Goal: Task Accomplishment & Management: Use online tool/utility

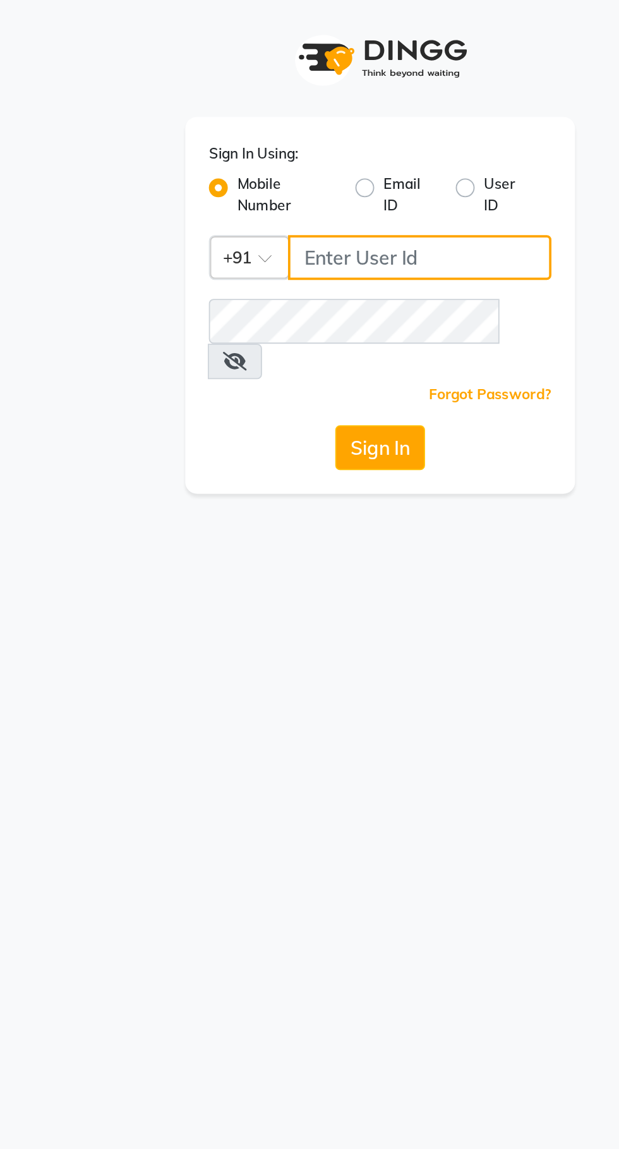
click at [297, 138] on input "Username" at bounding box center [330, 138] width 141 height 24
type input "9372641206"
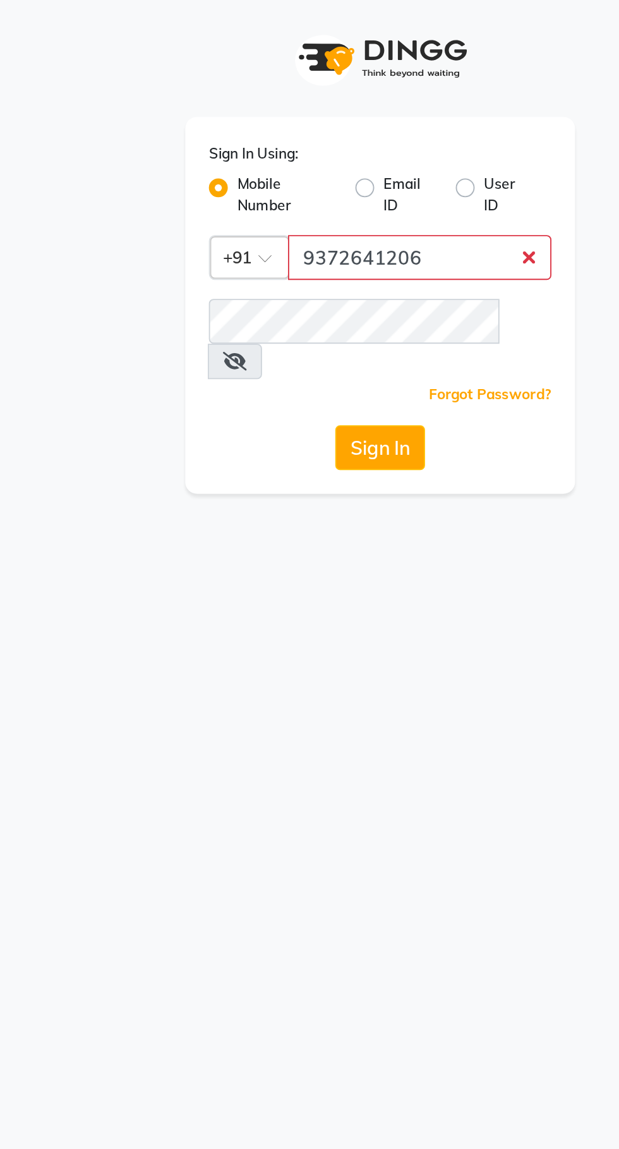
click at [286, 227] on button "Sign In" at bounding box center [310, 239] width 48 height 24
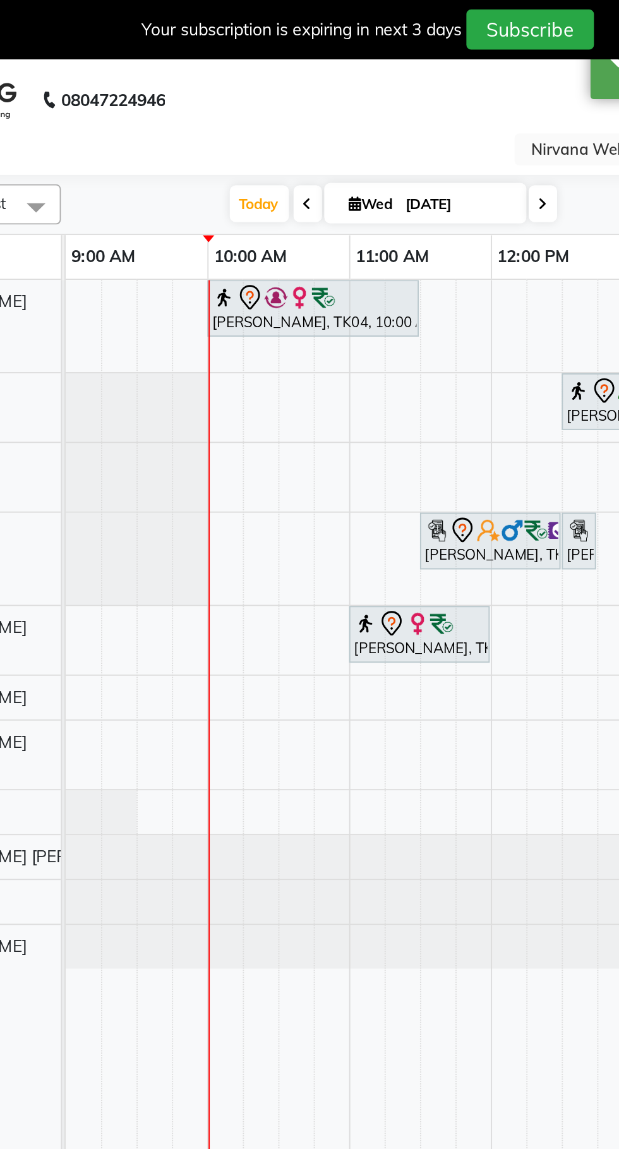
click at [397, 109] on icon at bounding box center [396, 110] width 5 height 8
type input "[DATE]"
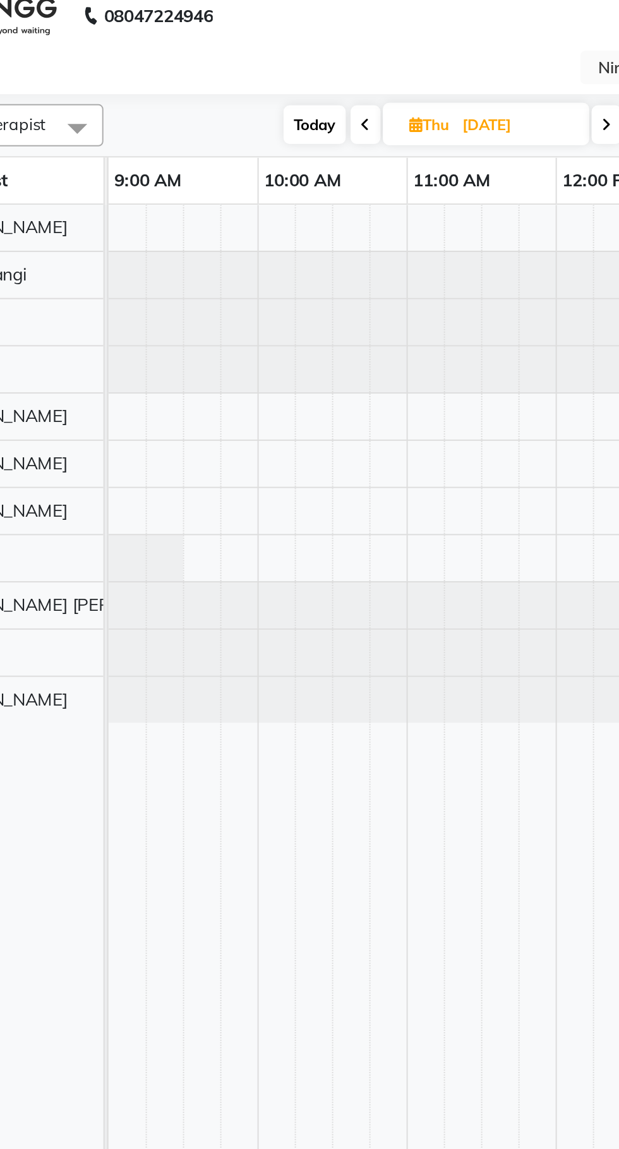
scroll to position [0, 7]
click at [294, 256] on div at bounding box center [295, 257] width 19 height 23
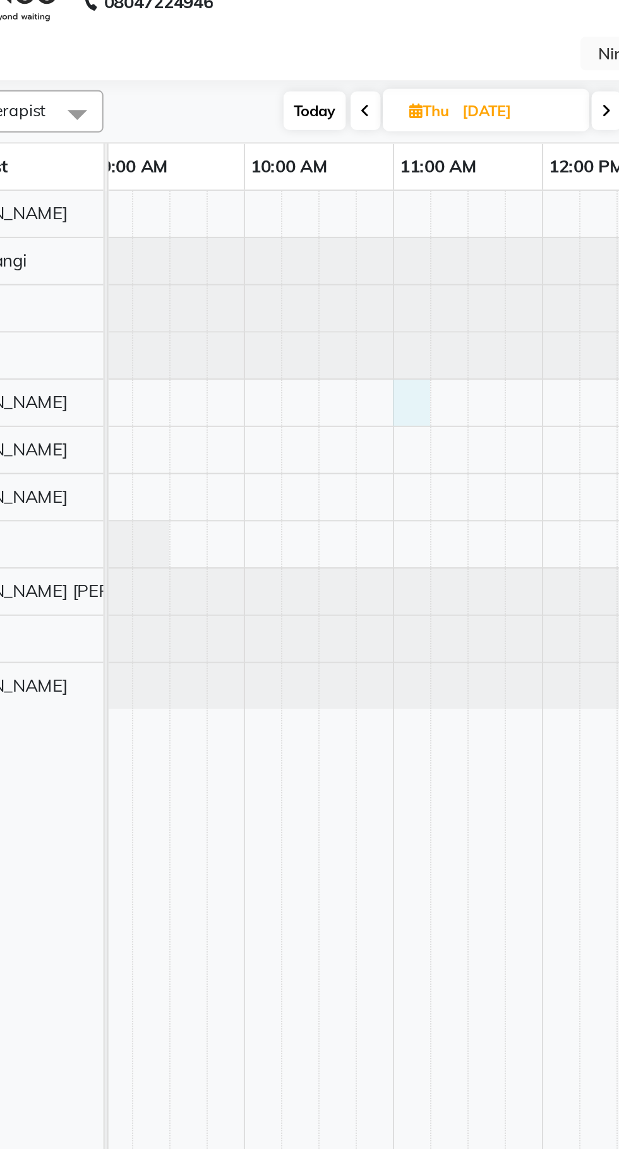
select select "29685"
select select "660"
select select "tentative"
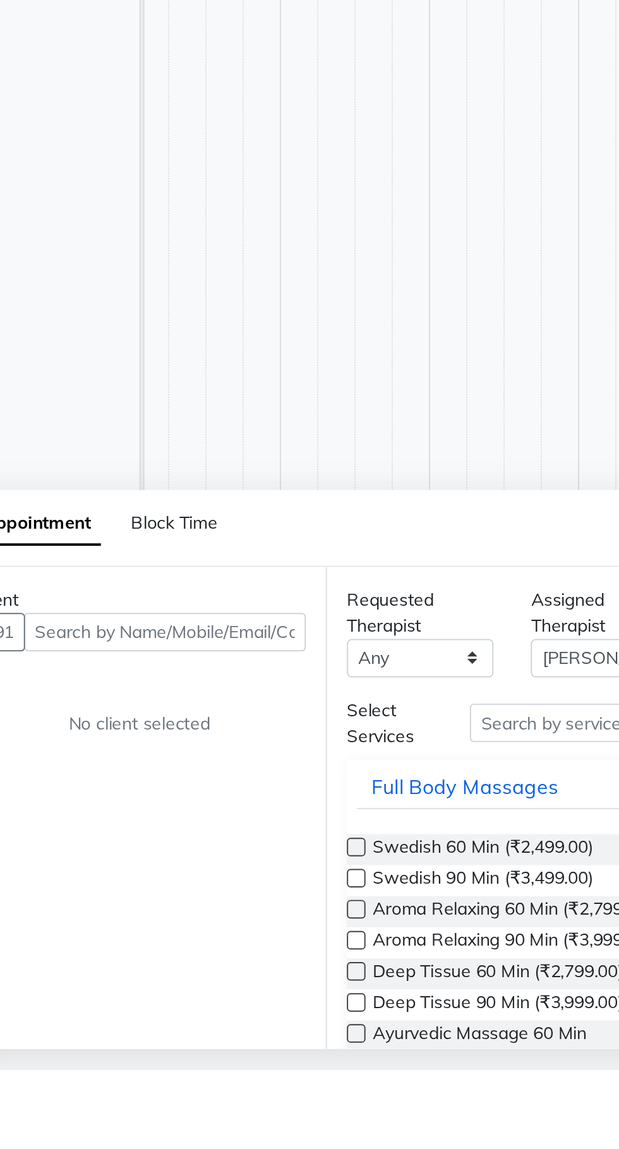
scroll to position [30, 0]
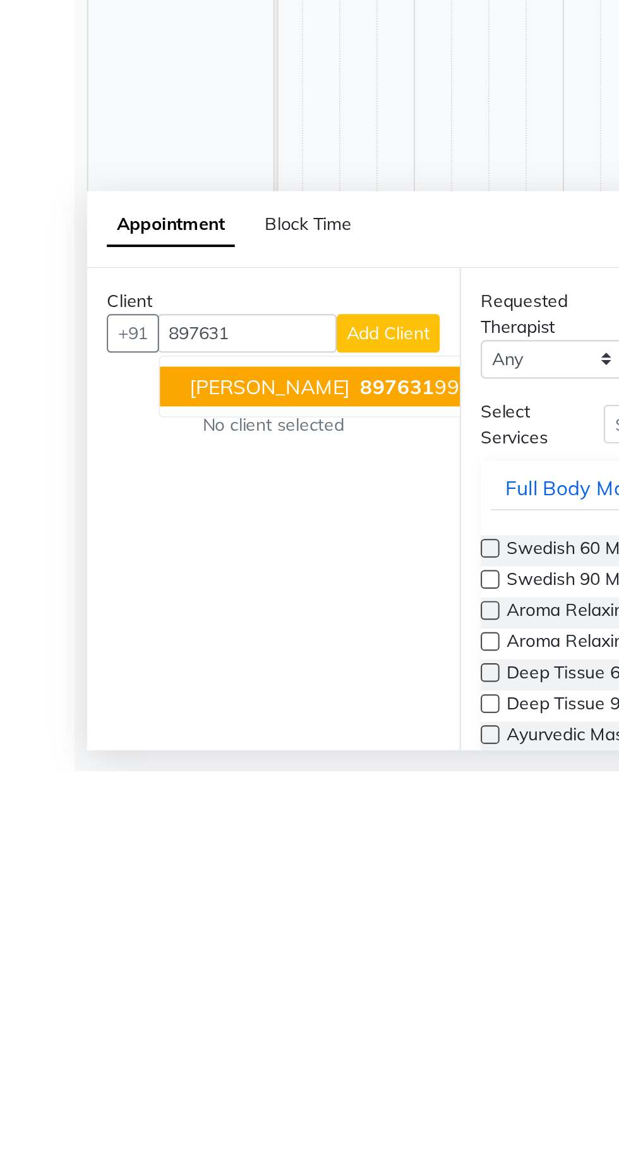
click at [205, 953] on ngb-highlight "897631 9994" at bounding box center [214, 953] width 66 height 13
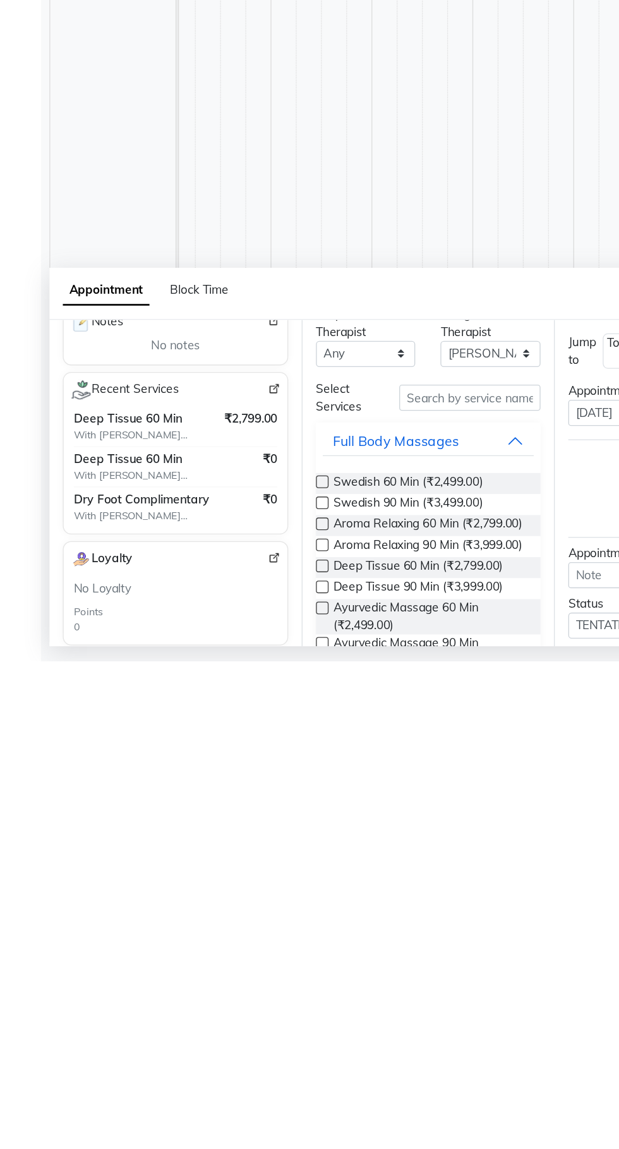
scroll to position [12, 0]
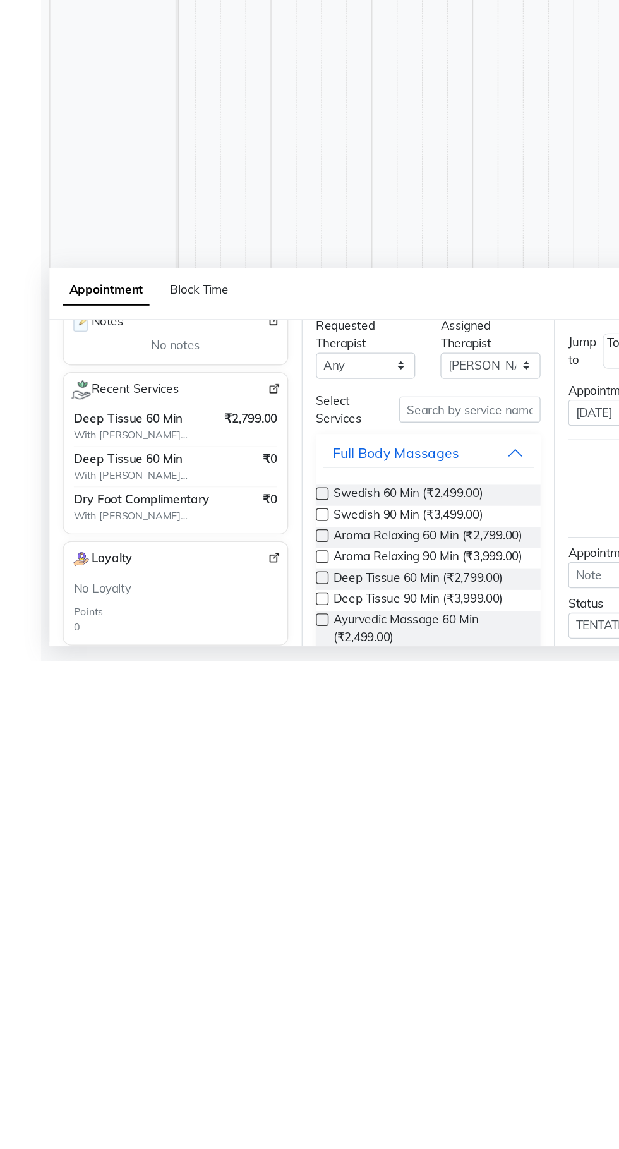
type input "8976319994"
click at [250, 1038] on label at bounding box center [249, 1039] width 9 height 9
click at [250, 1038] on input "checkbox" at bounding box center [249, 1041] width 8 height 8
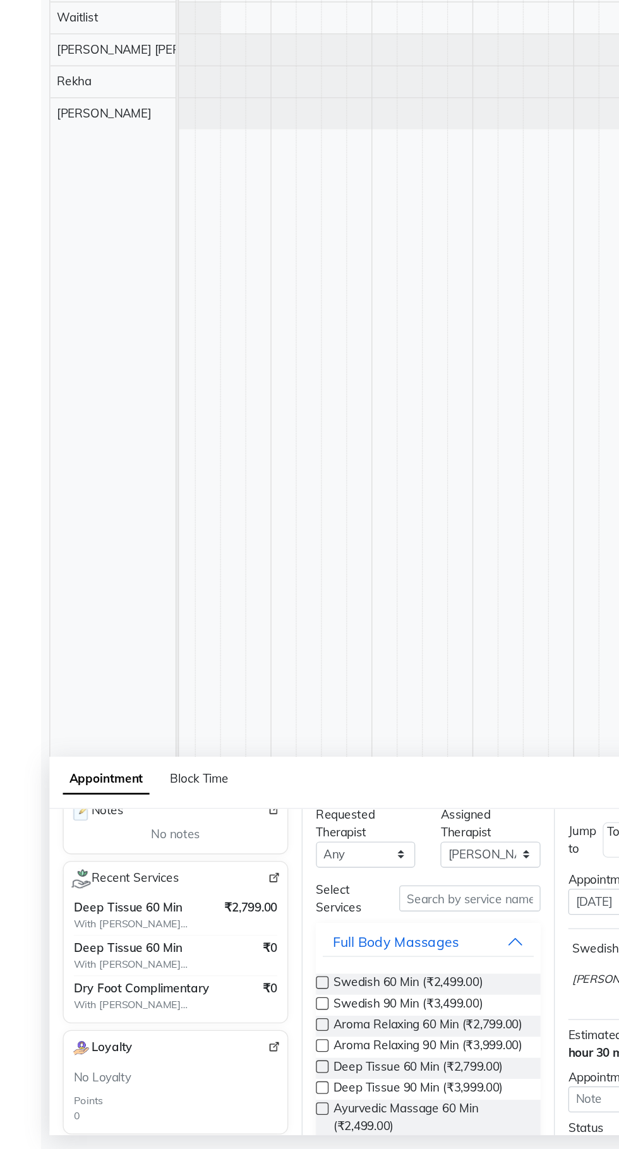
checkbox input "false"
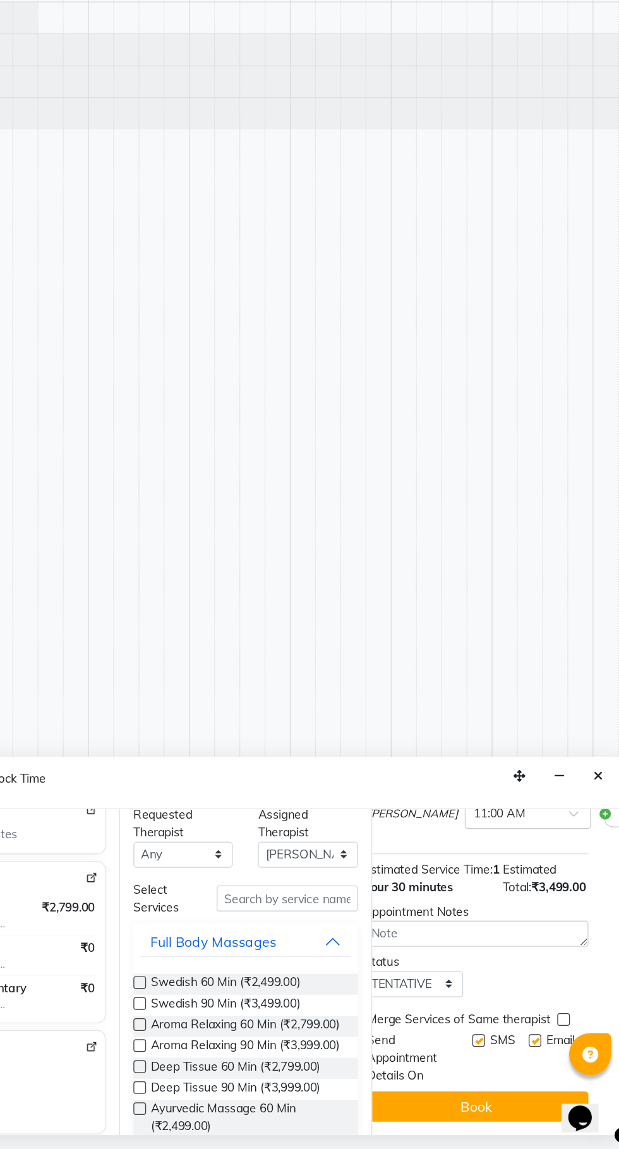
click at [499, 1122] on button "Book" at bounding box center [502, 1117] width 169 height 23
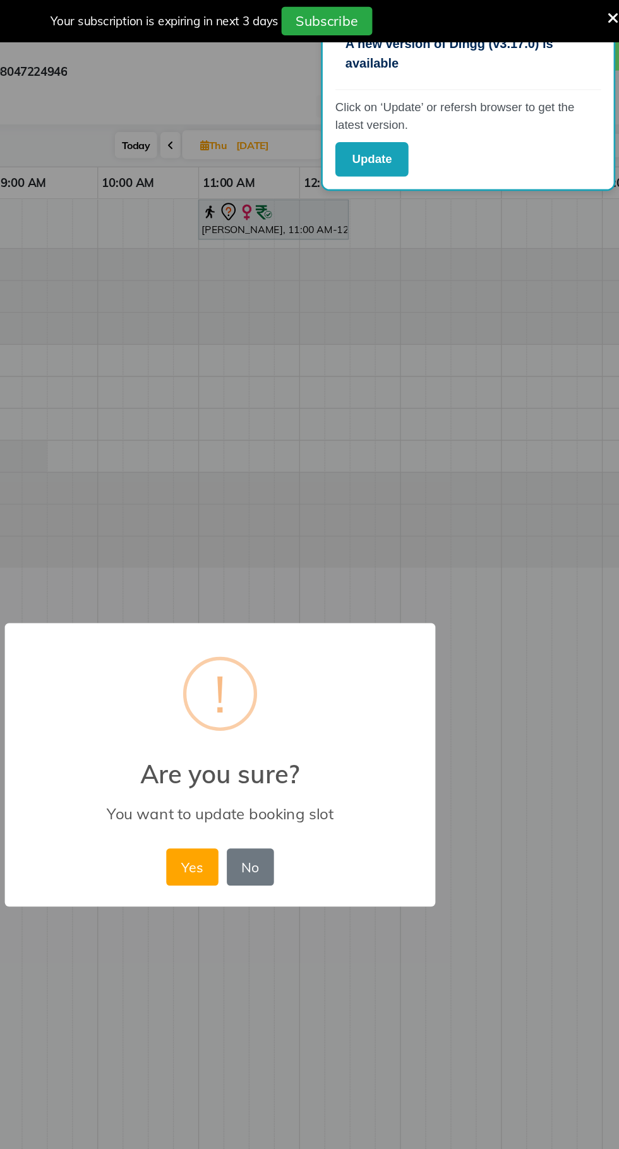
click at [294, 646] on button "Yes" at bounding box center [288, 652] width 39 height 28
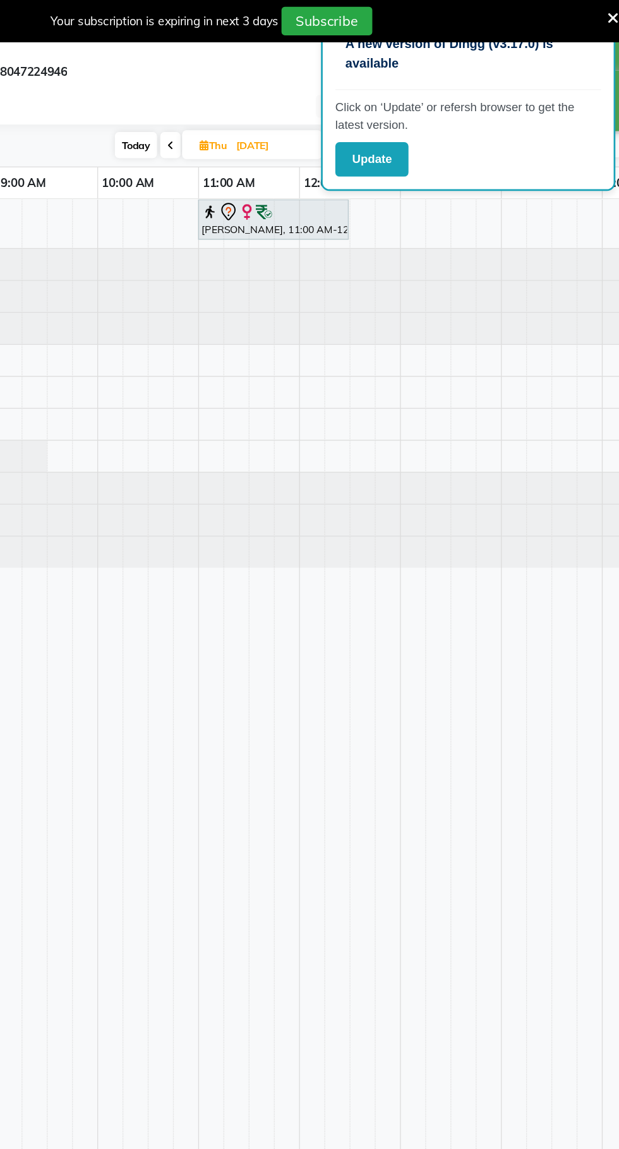
click at [422, 119] on button "Update" at bounding box center [423, 120] width 55 height 26
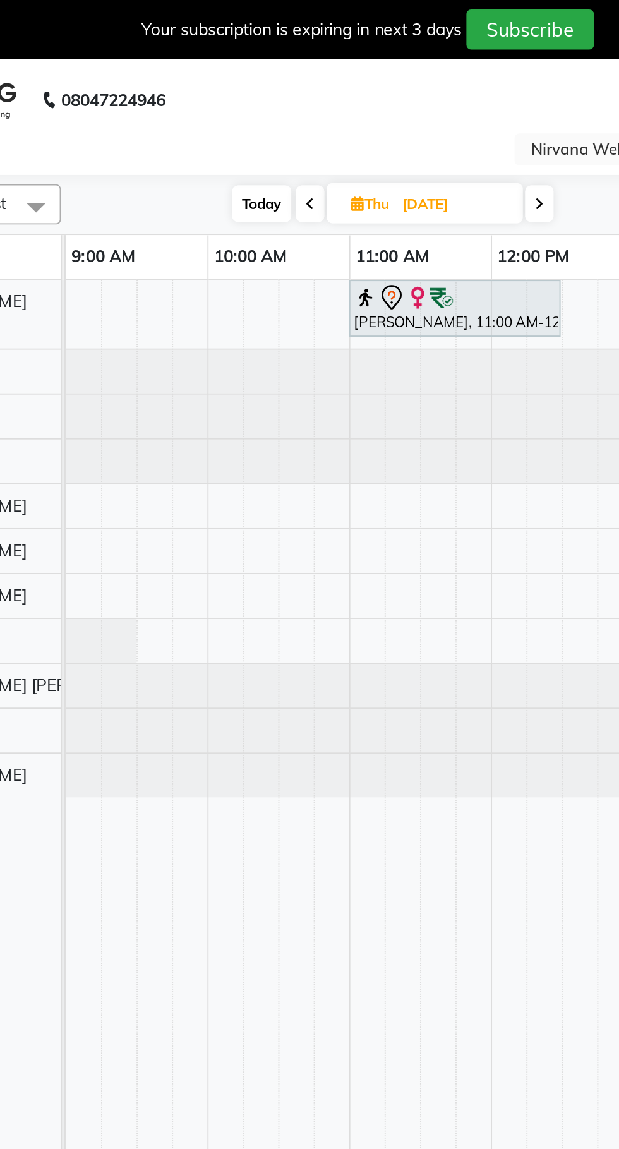
click at [277, 107] on span at bounding box center [272, 109] width 15 height 20
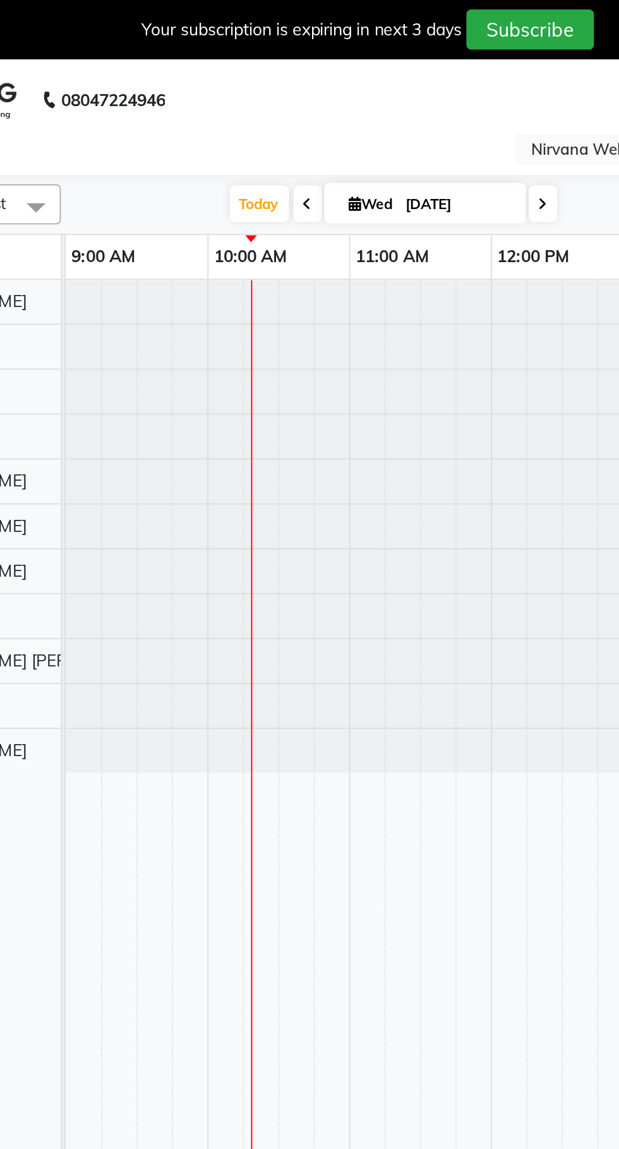
type input "[DATE]"
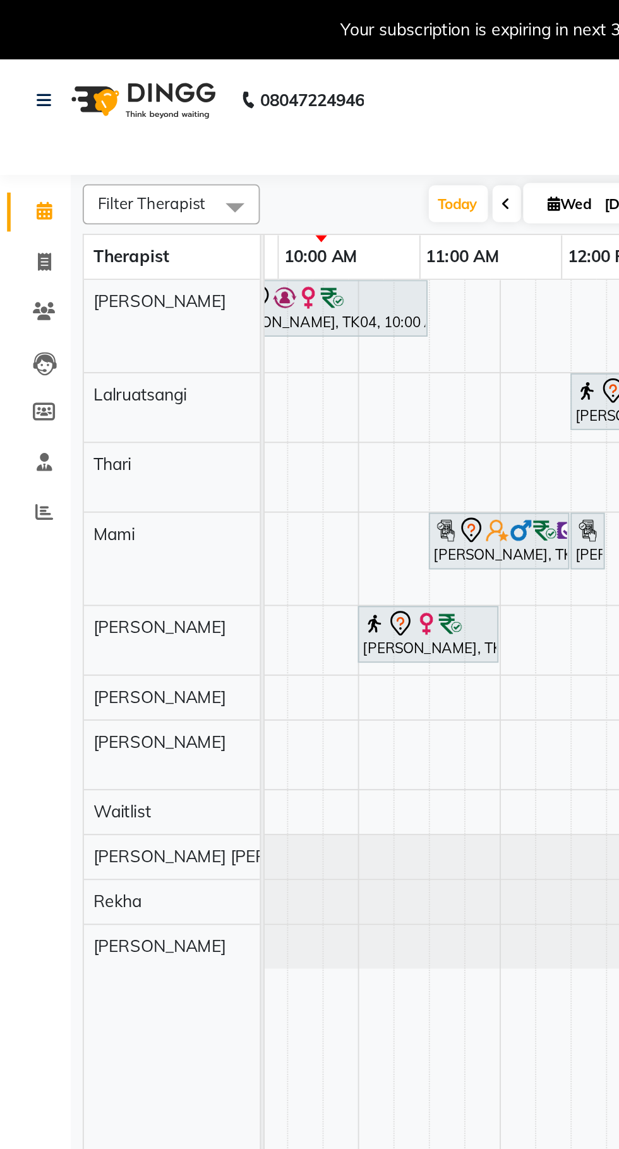
scroll to position [0, 102]
click at [282, 286] on img at bounding box center [278, 283] width 13 height 13
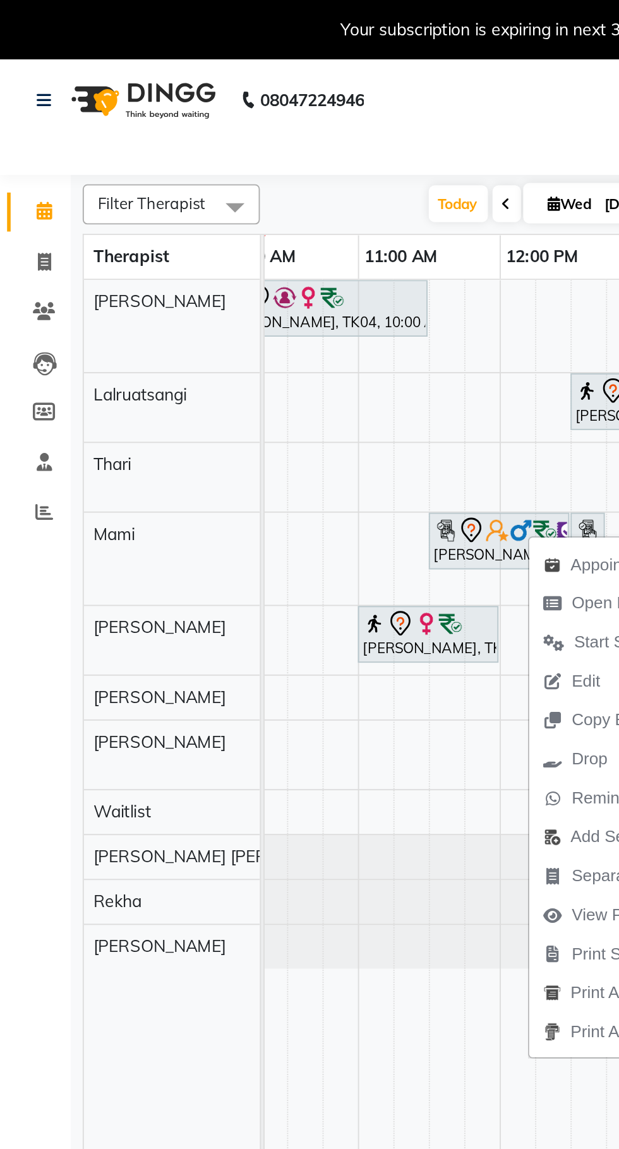
scroll to position [0, 99]
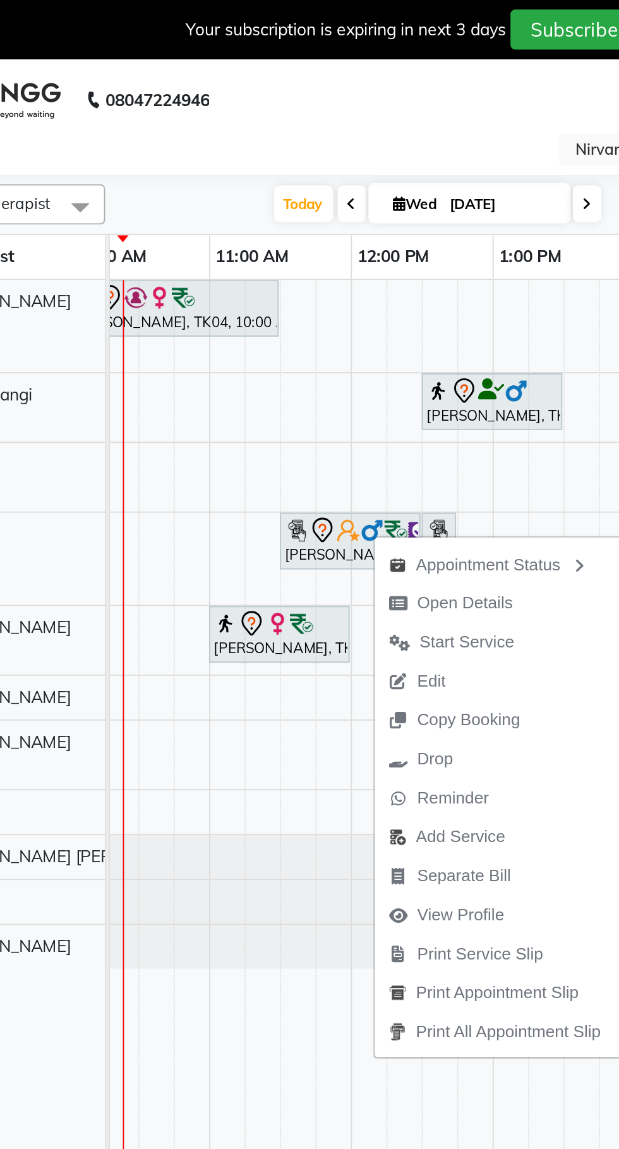
click at [220, 574] on td at bounding box center [223, 657] width 19 height 1015
